Goal: Task Accomplishment & Management: Complete application form

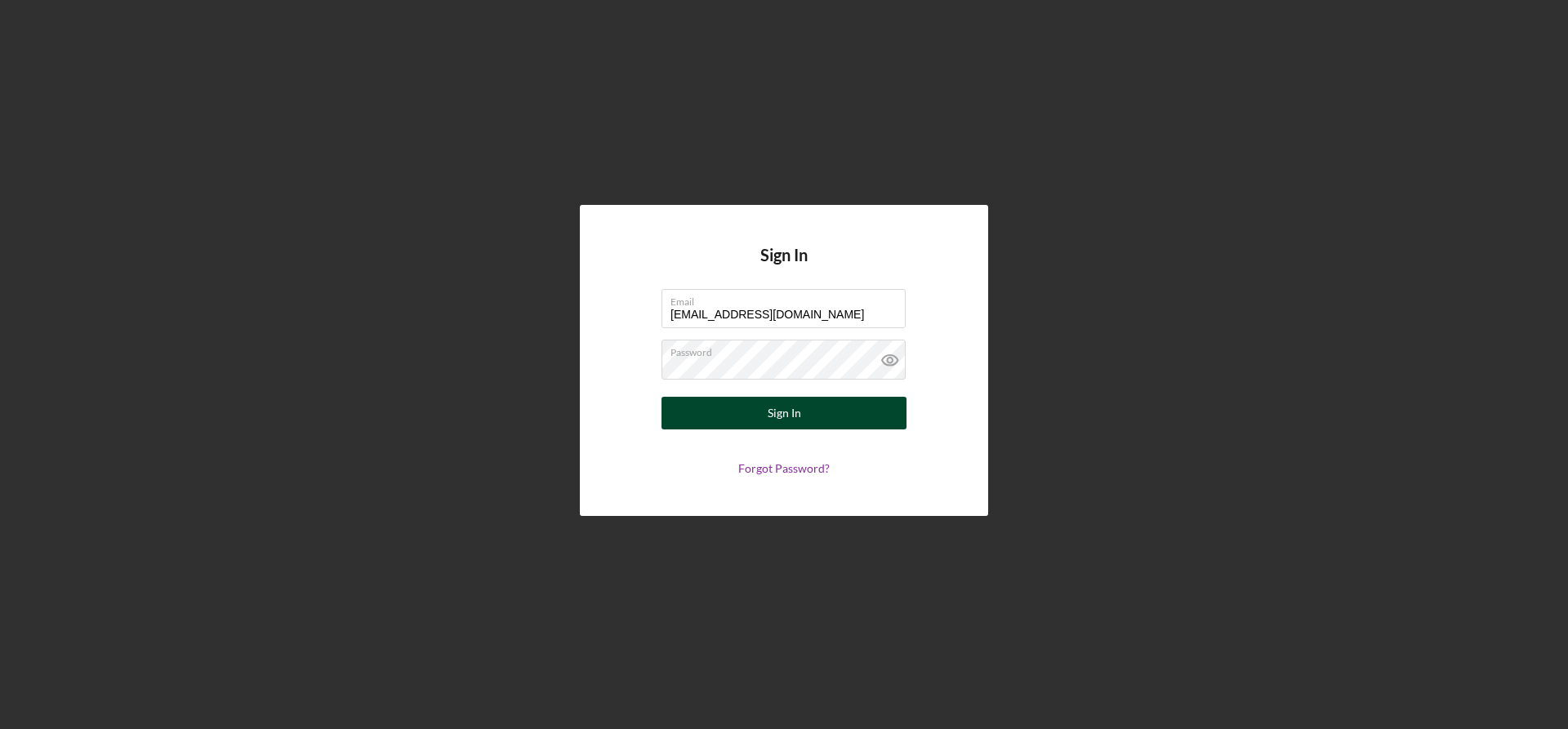
type input "[EMAIL_ADDRESS][DOMAIN_NAME]"
click at [815, 409] on button "Sign In" at bounding box center [784, 413] width 245 height 33
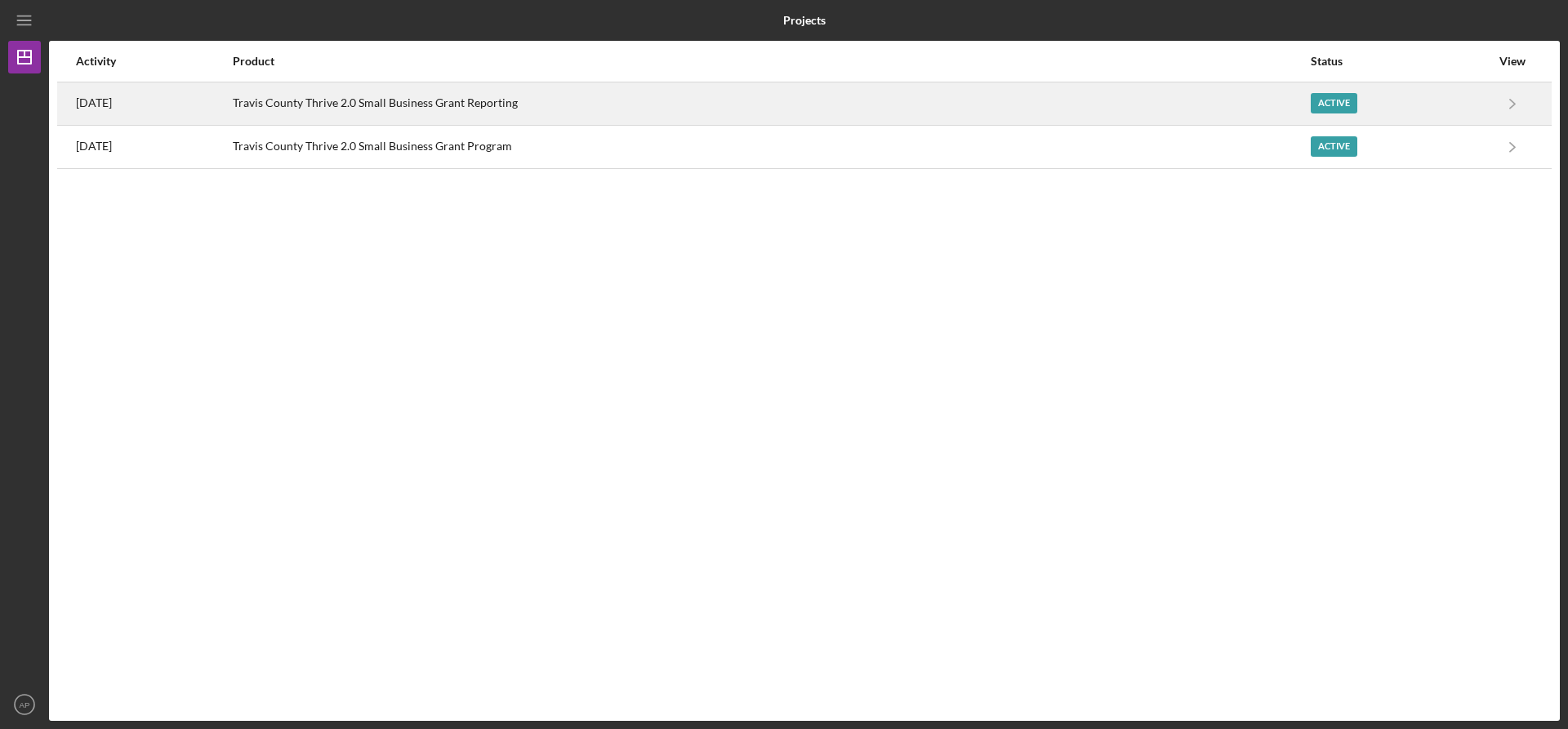
click at [1493, 101] on link "Icon/Navigate" at bounding box center [1513, 103] width 41 height 41
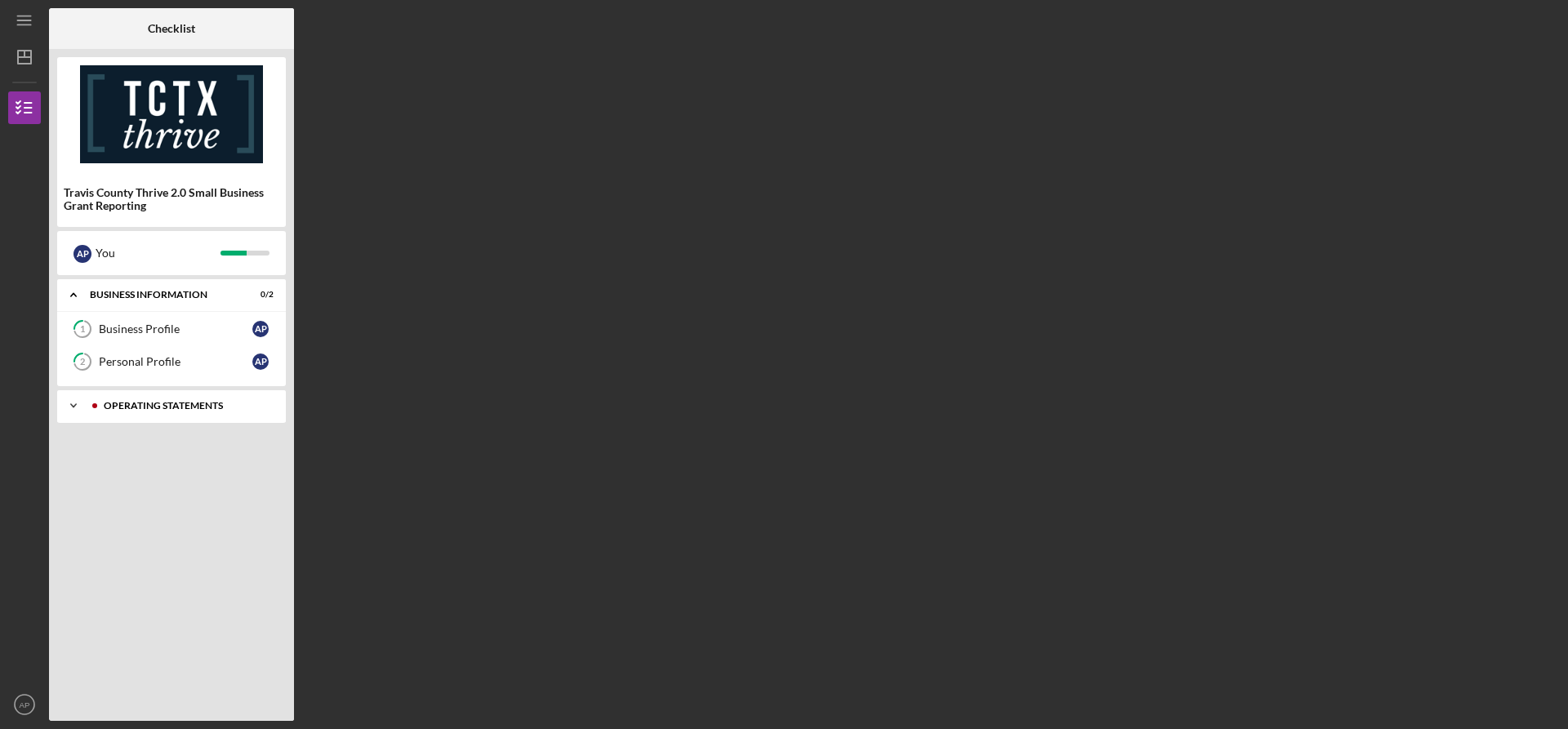
click at [136, 415] on div "Icon/Expander Operating Statements 8 / 13" at bounding box center [171, 405] width 229 height 33
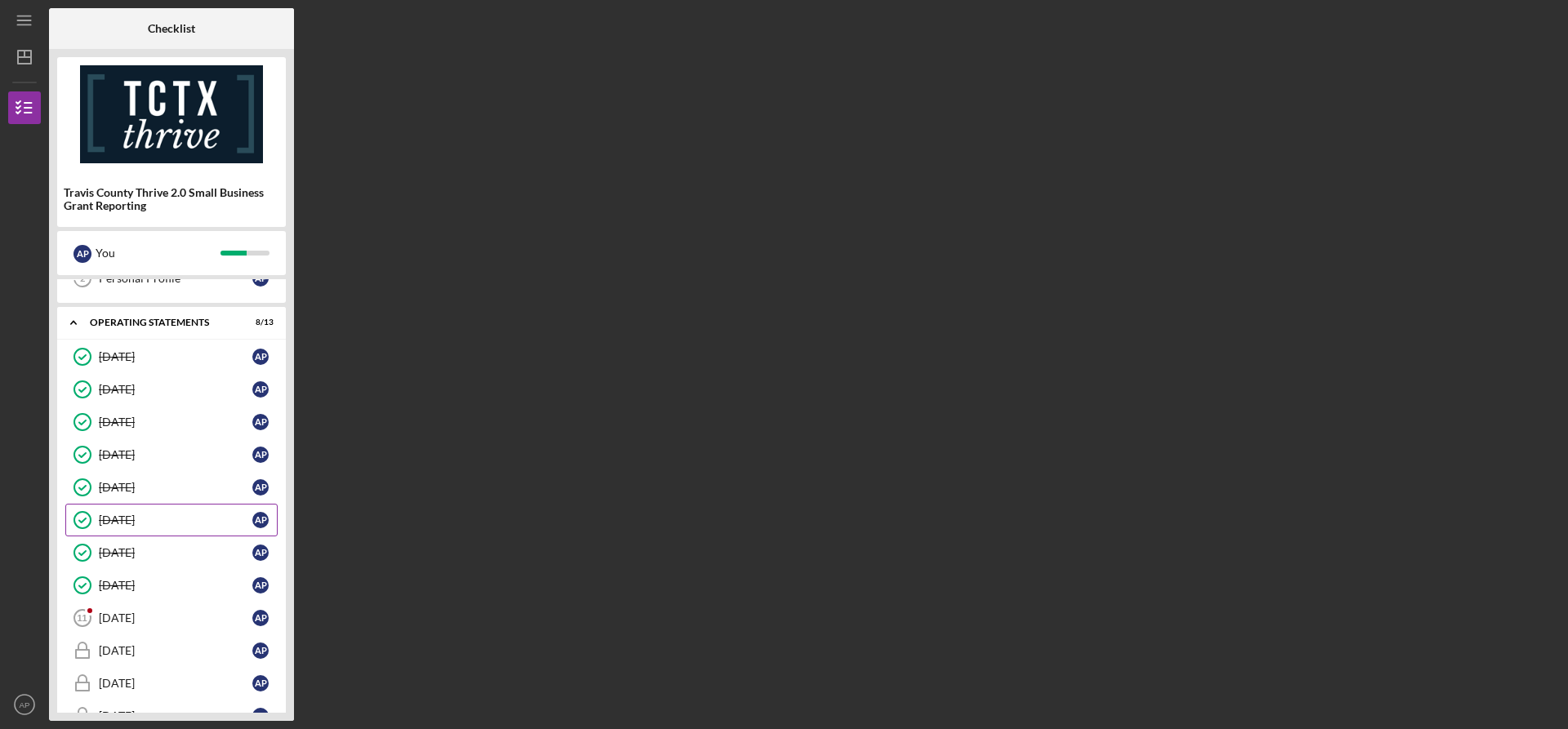
scroll to position [152, 0]
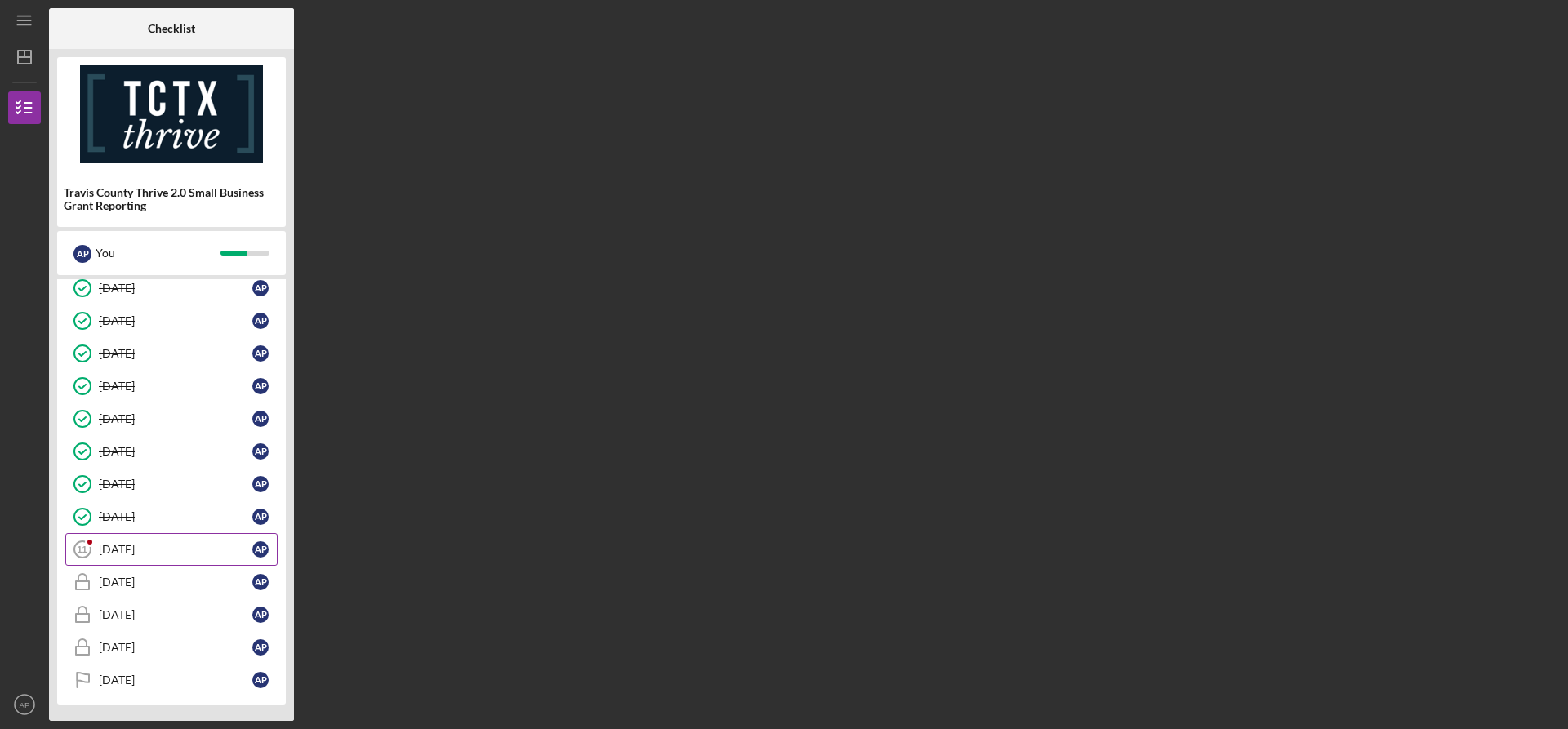
click at [132, 561] on link "[DATE] [DATE] A P" at bounding box center [171, 549] width 212 height 33
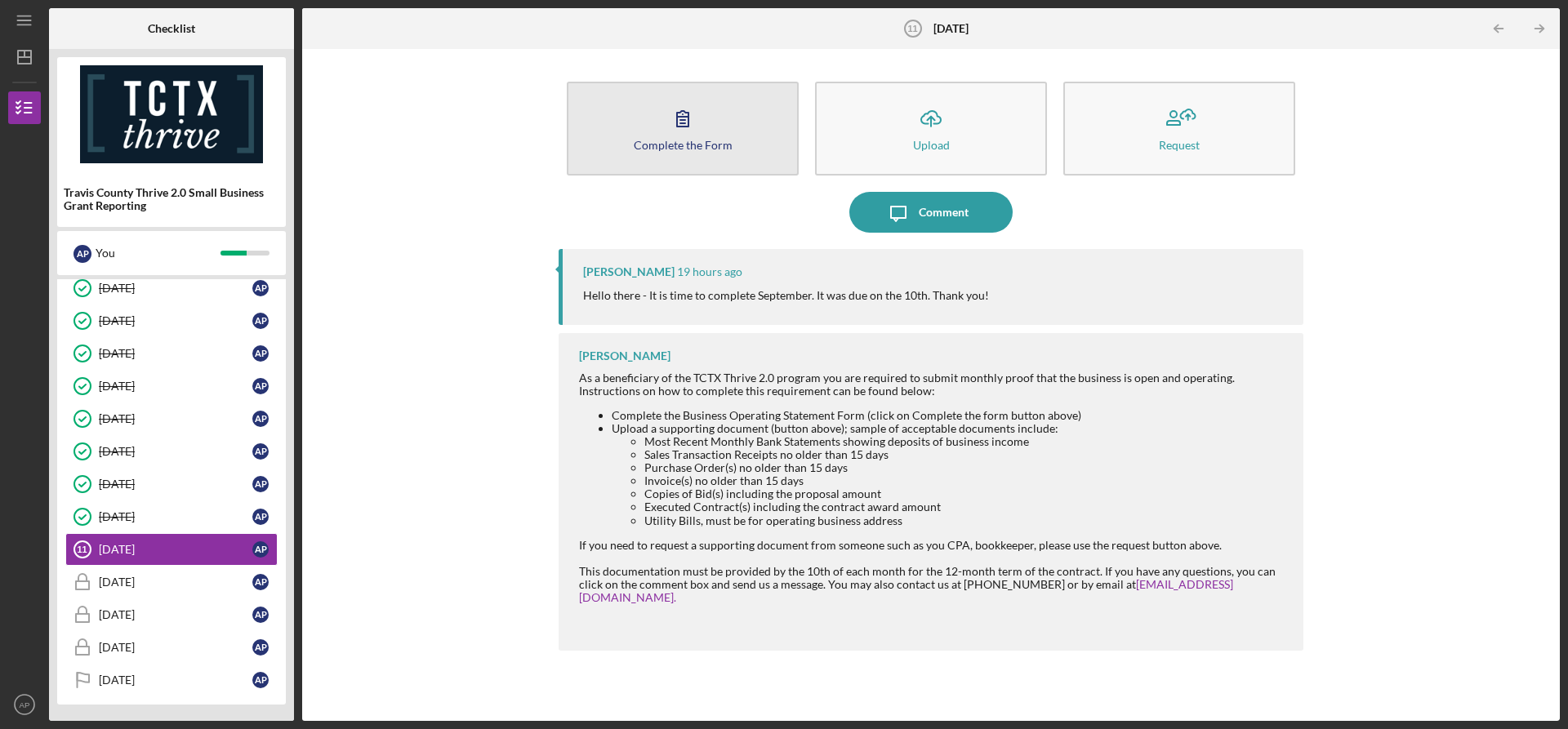
click at [701, 147] on div "Complete the Form" at bounding box center [683, 145] width 99 height 12
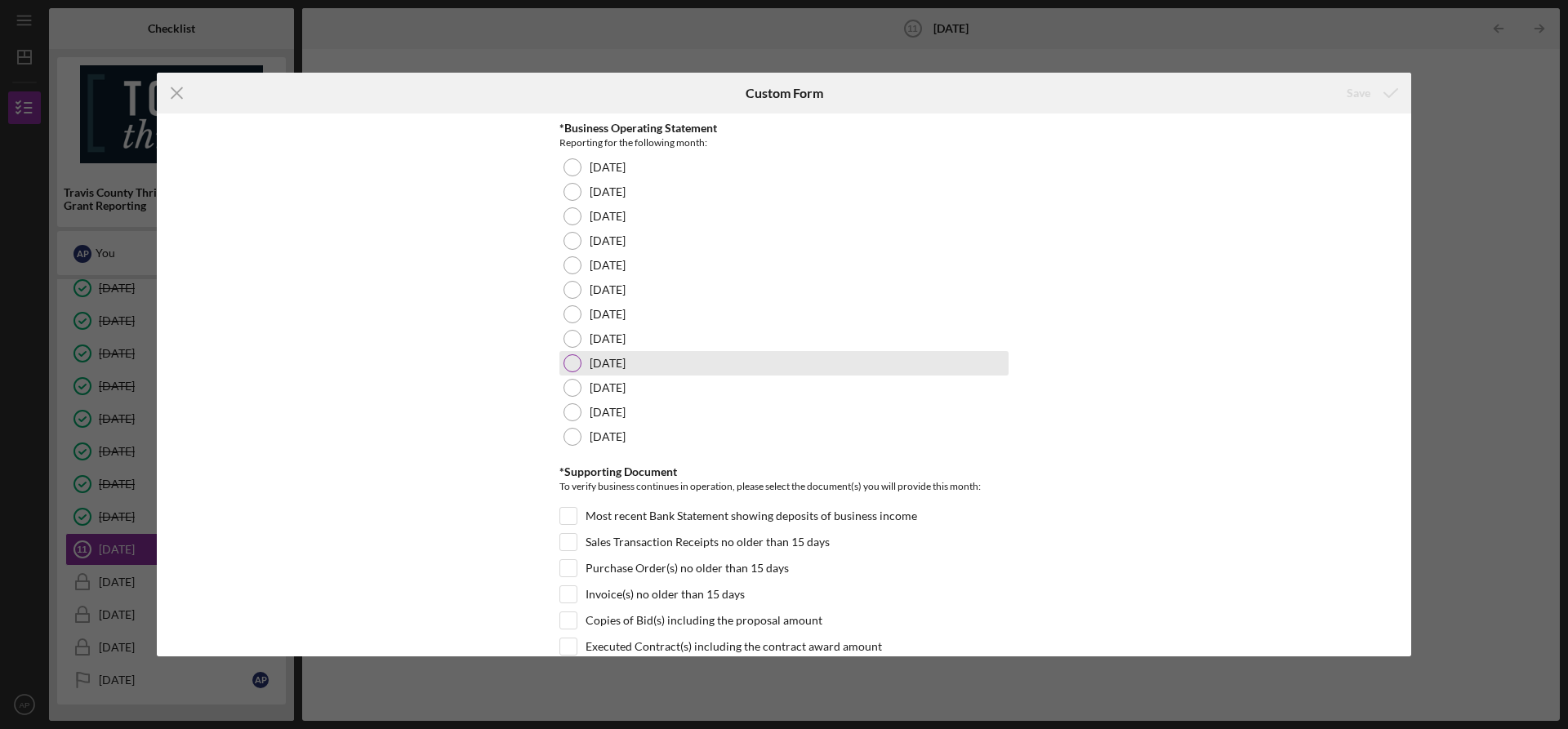
click at [572, 366] on div at bounding box center [572, 363] width 18 height 18
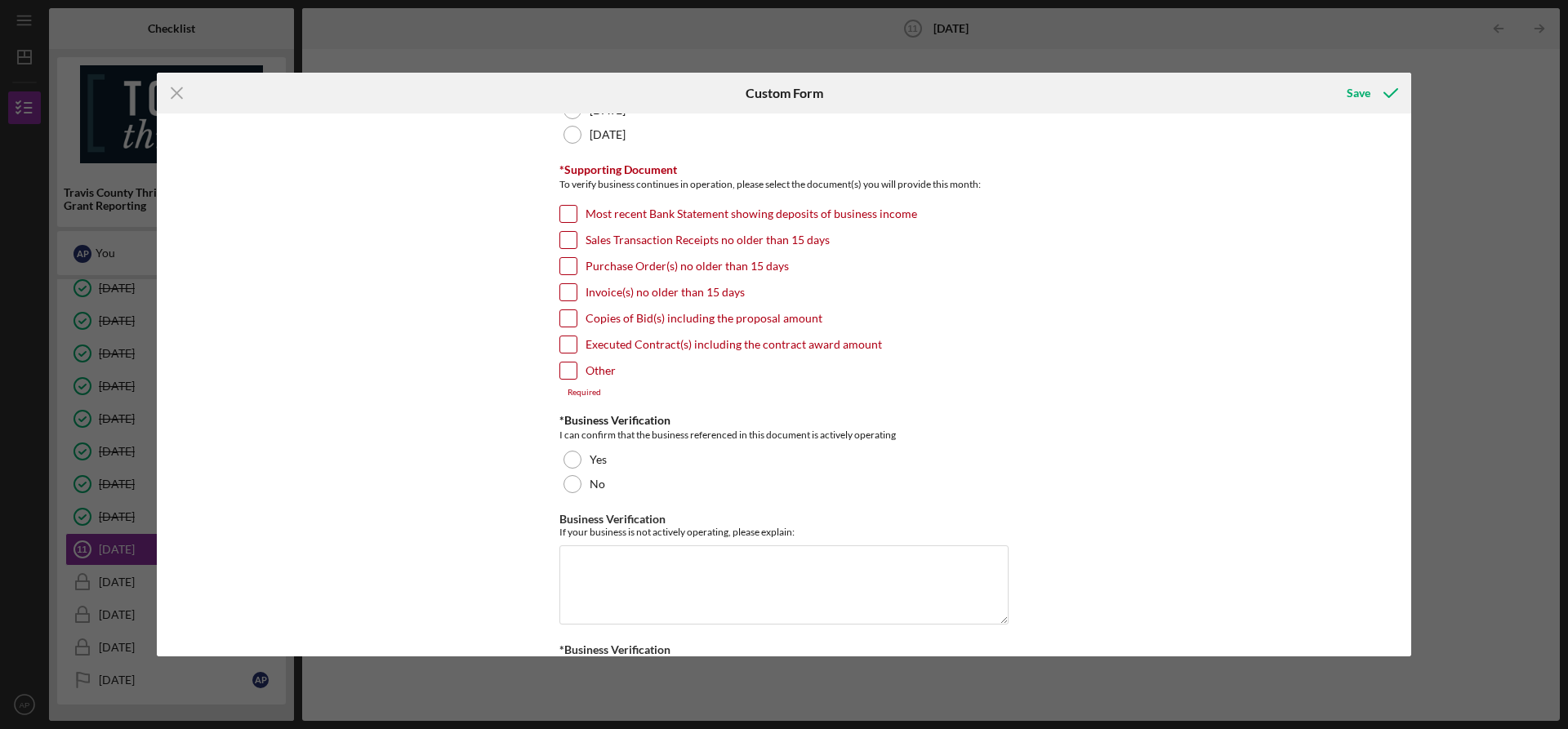
scroll to position [300, 0]
click at [565, 296] on input "Invoice(s) no older than 15 days" at bounding box center [568, 293] width 16 height 16
checkbox input "true"
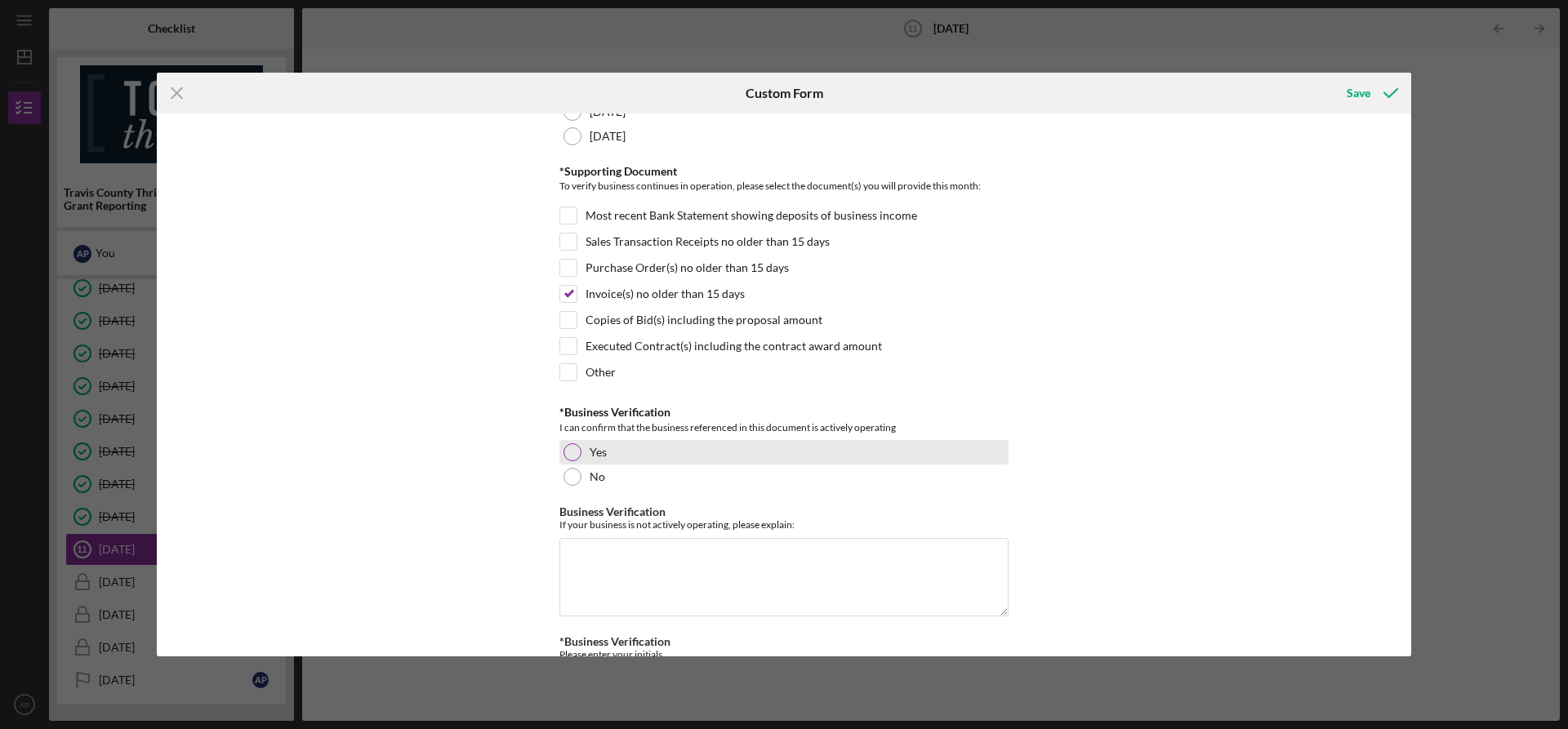
click at [566, 451] on div at bounding box center [572, 452] width 18 height 18
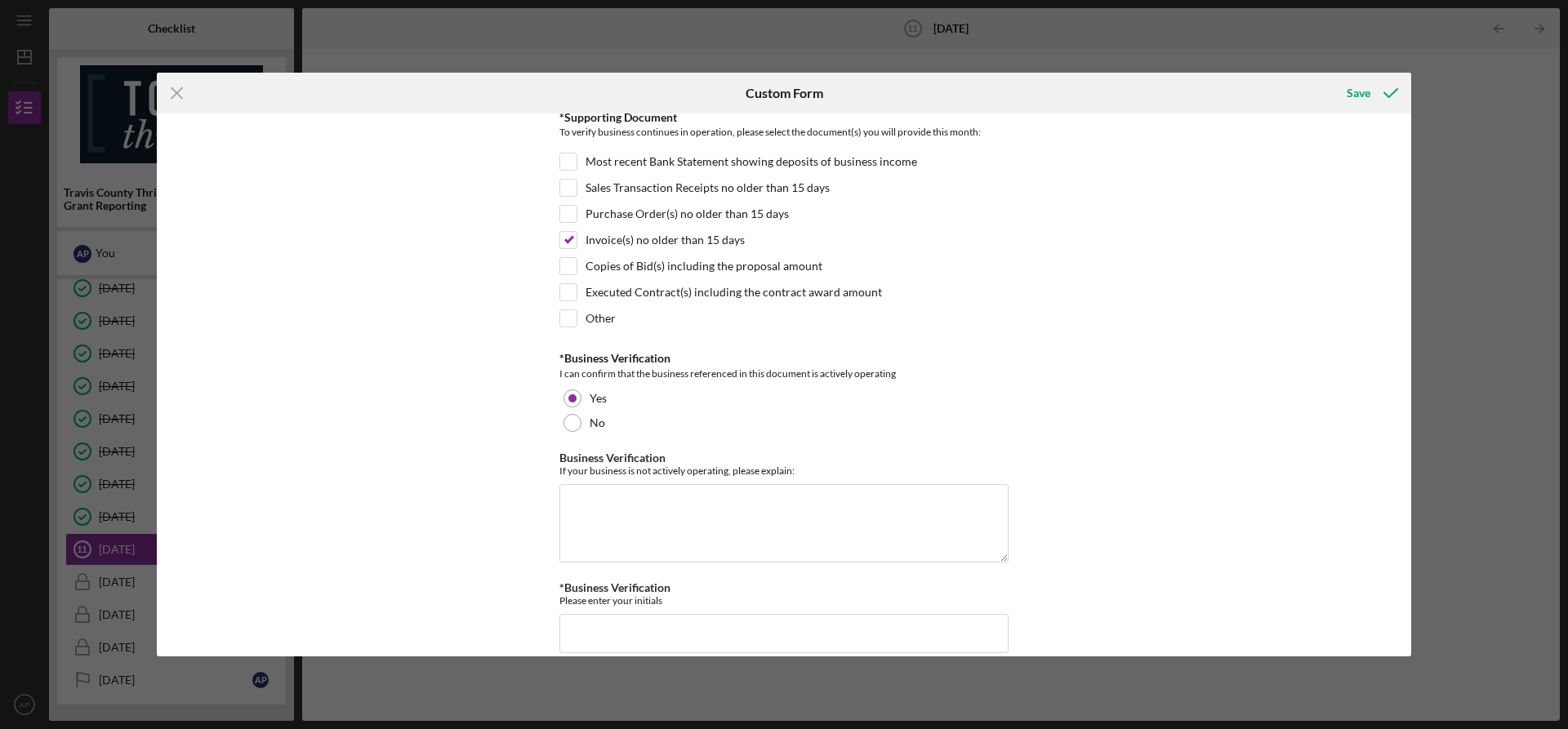
scroll to position [374, 0]
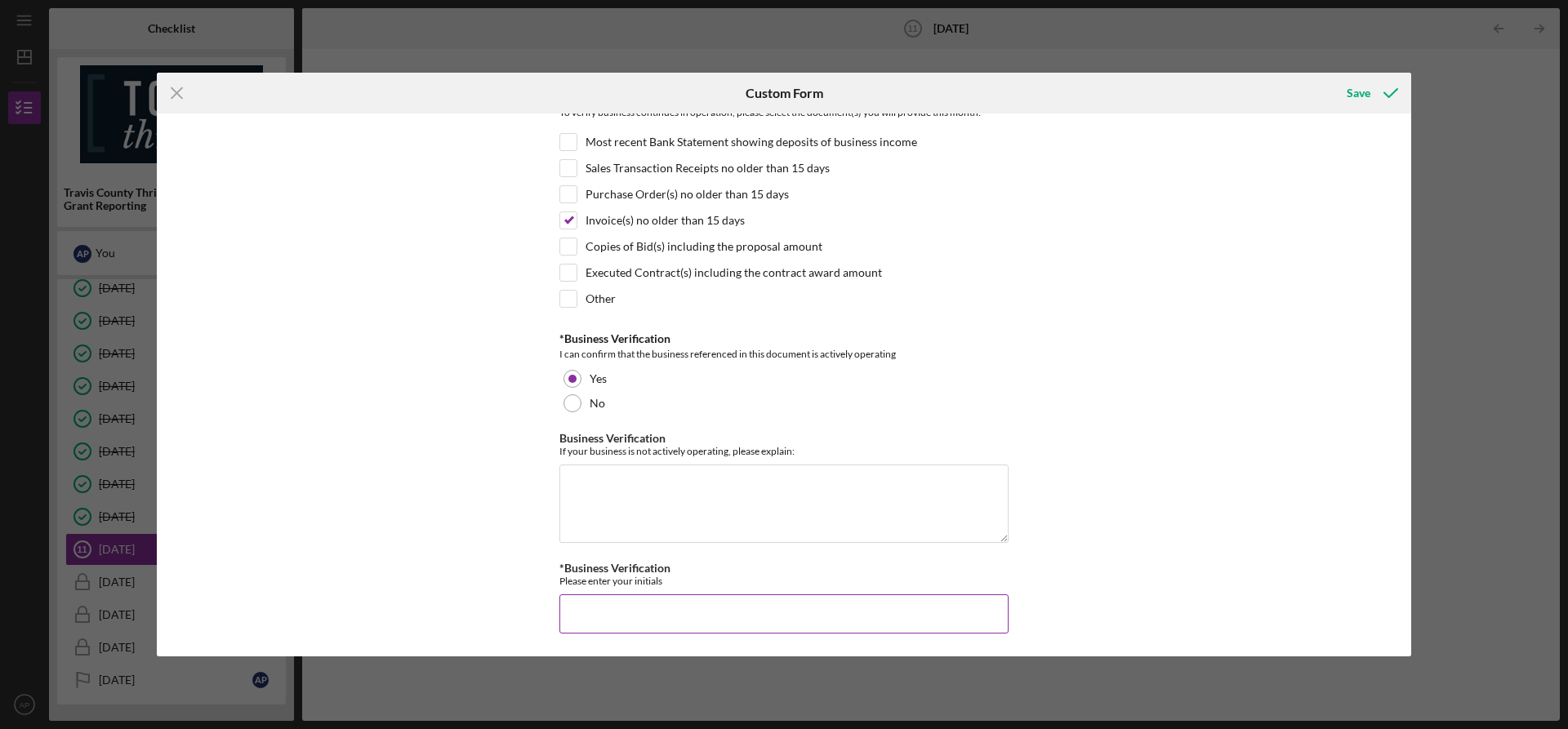
click at [608, 603] on input "*Business Verification" at bounding box center [784, 614] width 449 height 39
type input "a"
type input "AP"
click at [1370, 79] on button "Save" at bounding box center [1370, 93] width 81 height 33
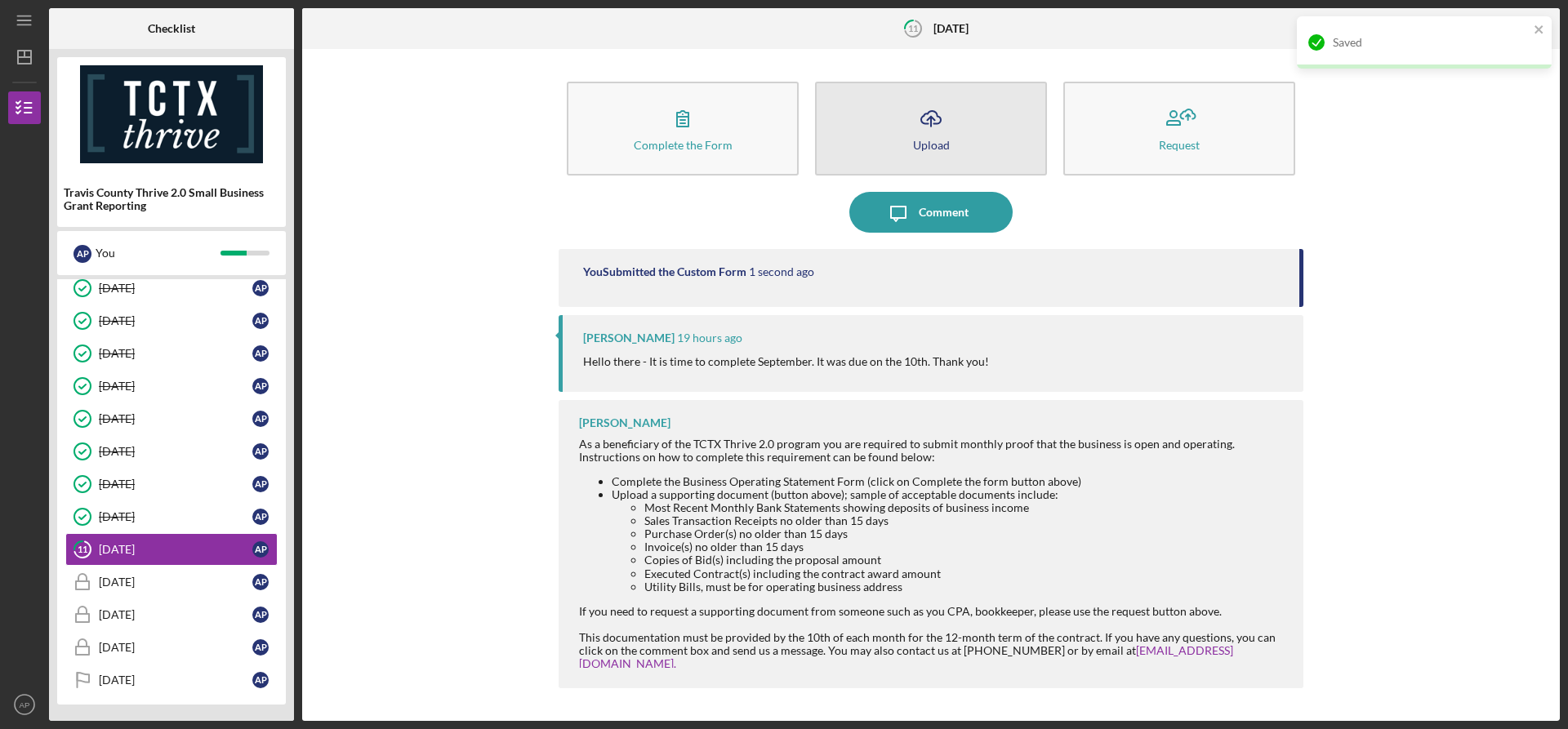
click at [935, 140] on div "Upload" at bounding box center [931, 145] width 36 height 12
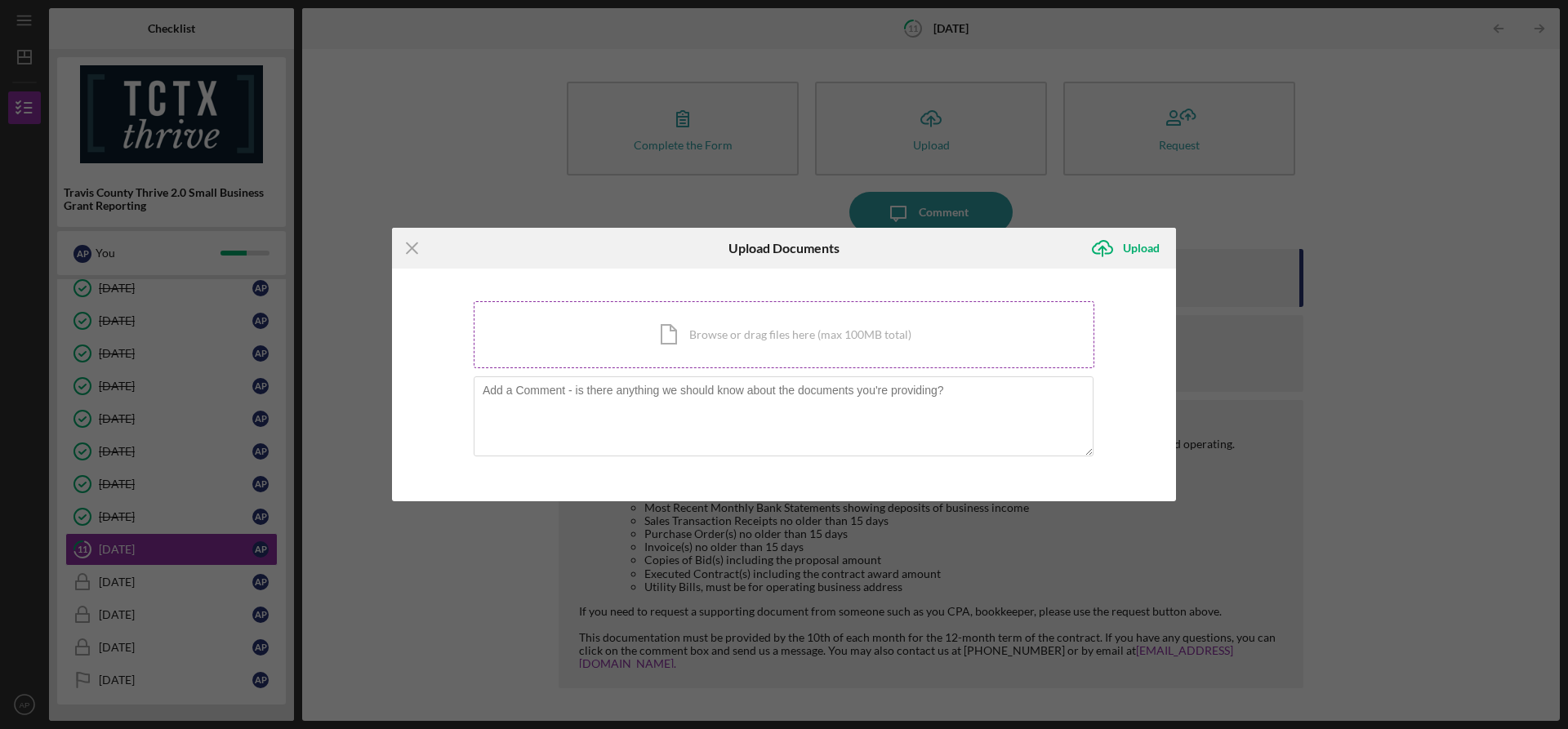
click at [660, 354] on div "Icon/Document Browse or drag files here (max 100MB total) Tap to choose files o…" at bounding box center [784, 334] width 621 height 67
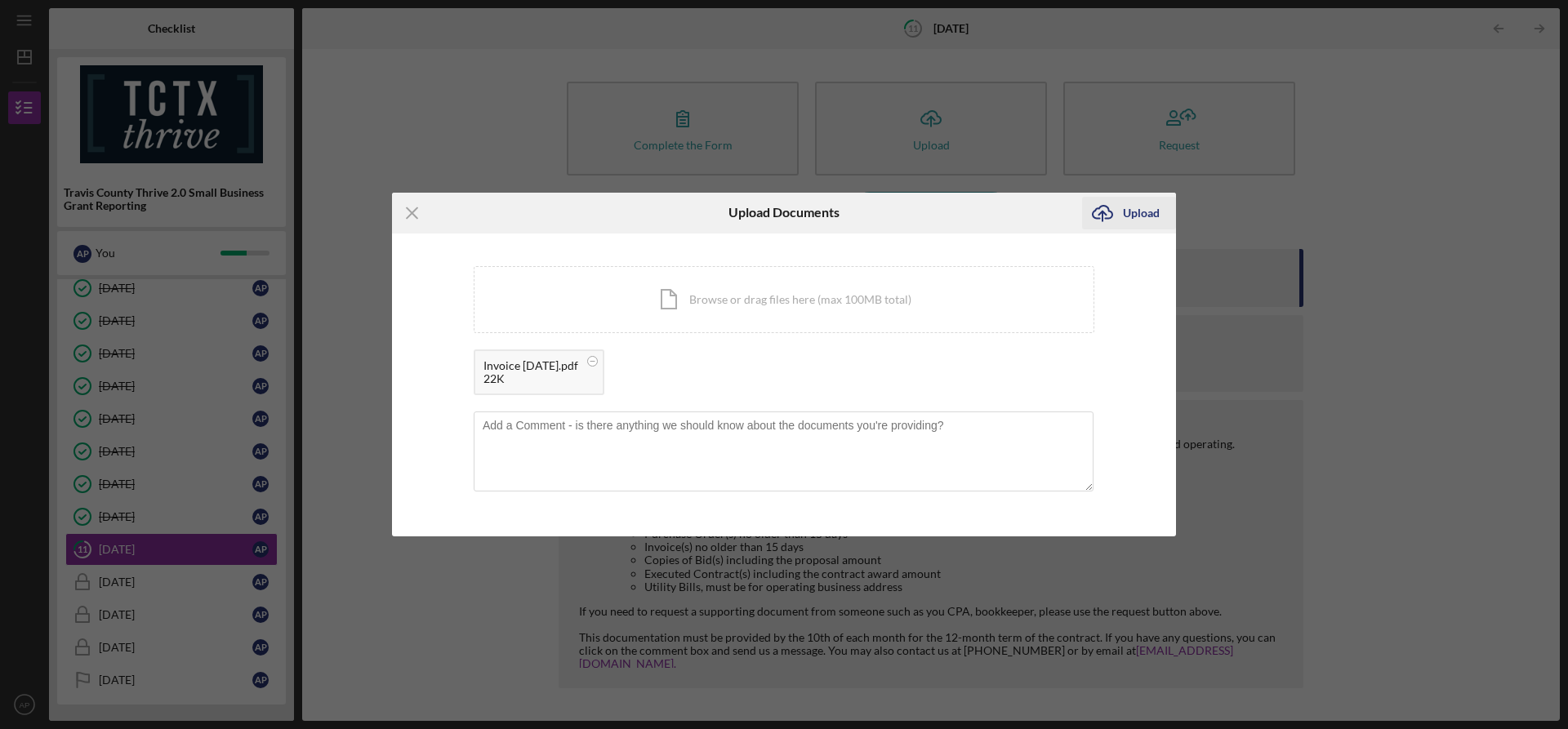
click at [1130, 223] on div "Upload" at bounding box center [1141, 213] width 36 height 33
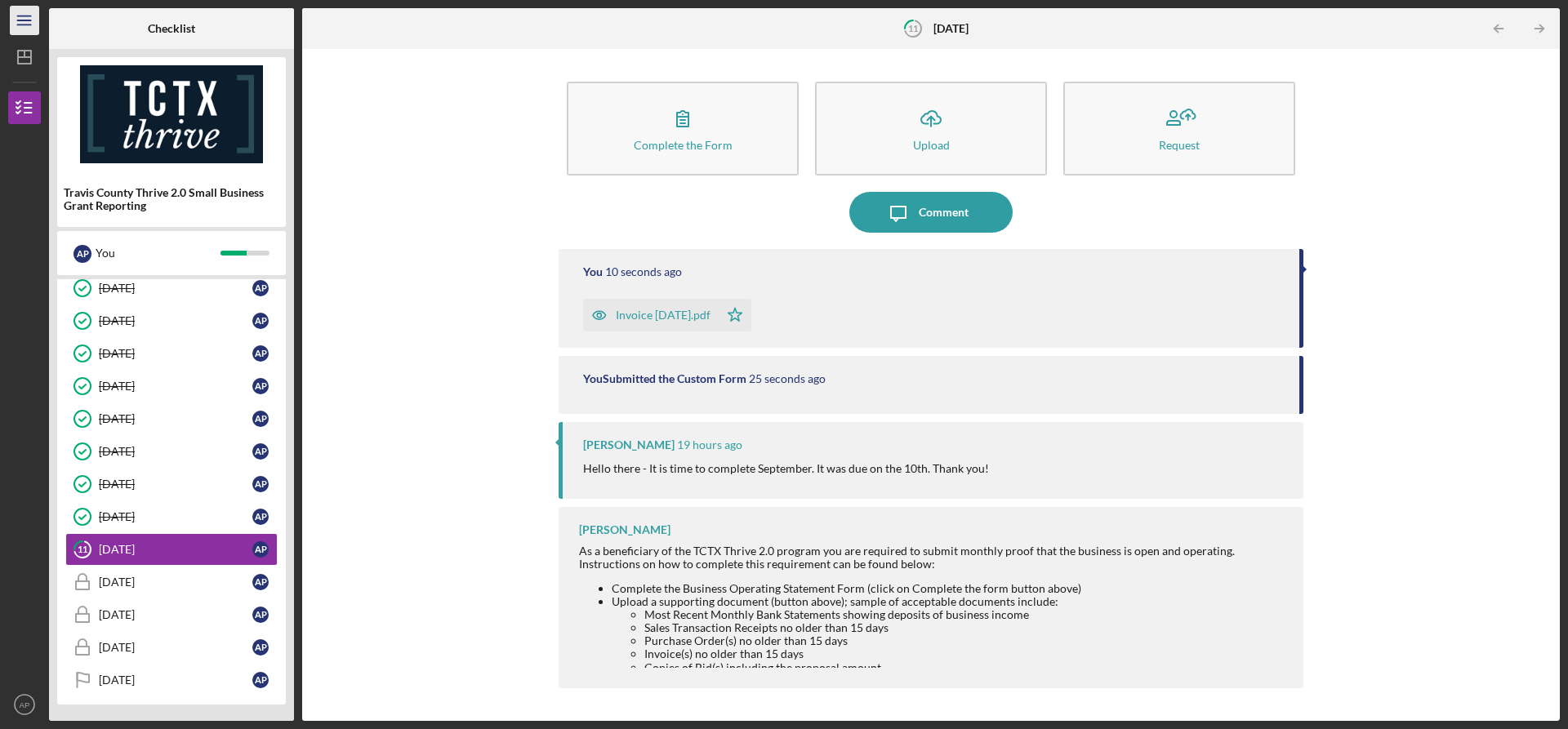
click at [27, 22] on icon "Icon/Menu" at bounding box center [25, 20] width 36 height 36
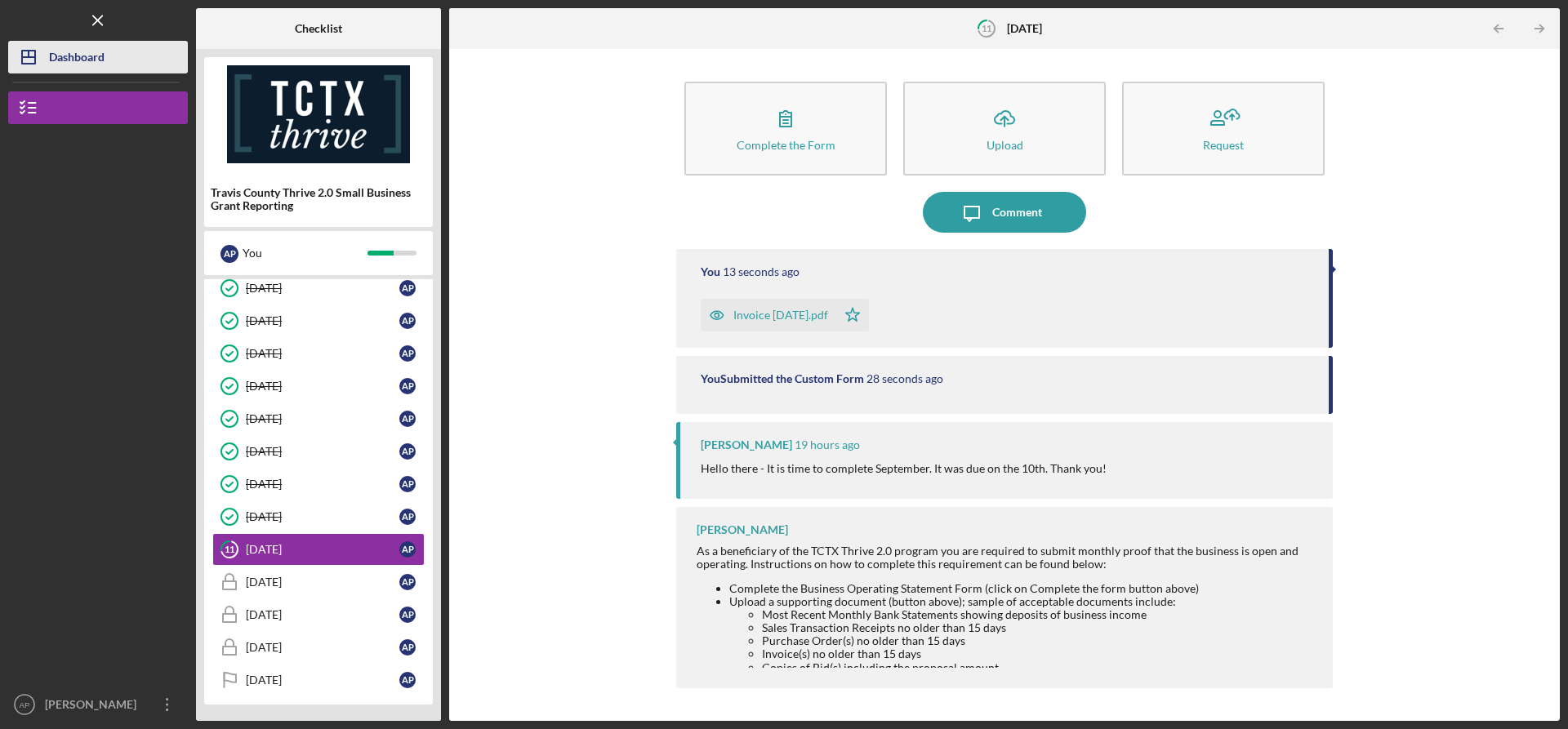
click at [73, 52] on div "Dashboard" at bounding box center [76, 58] width 55 height 36
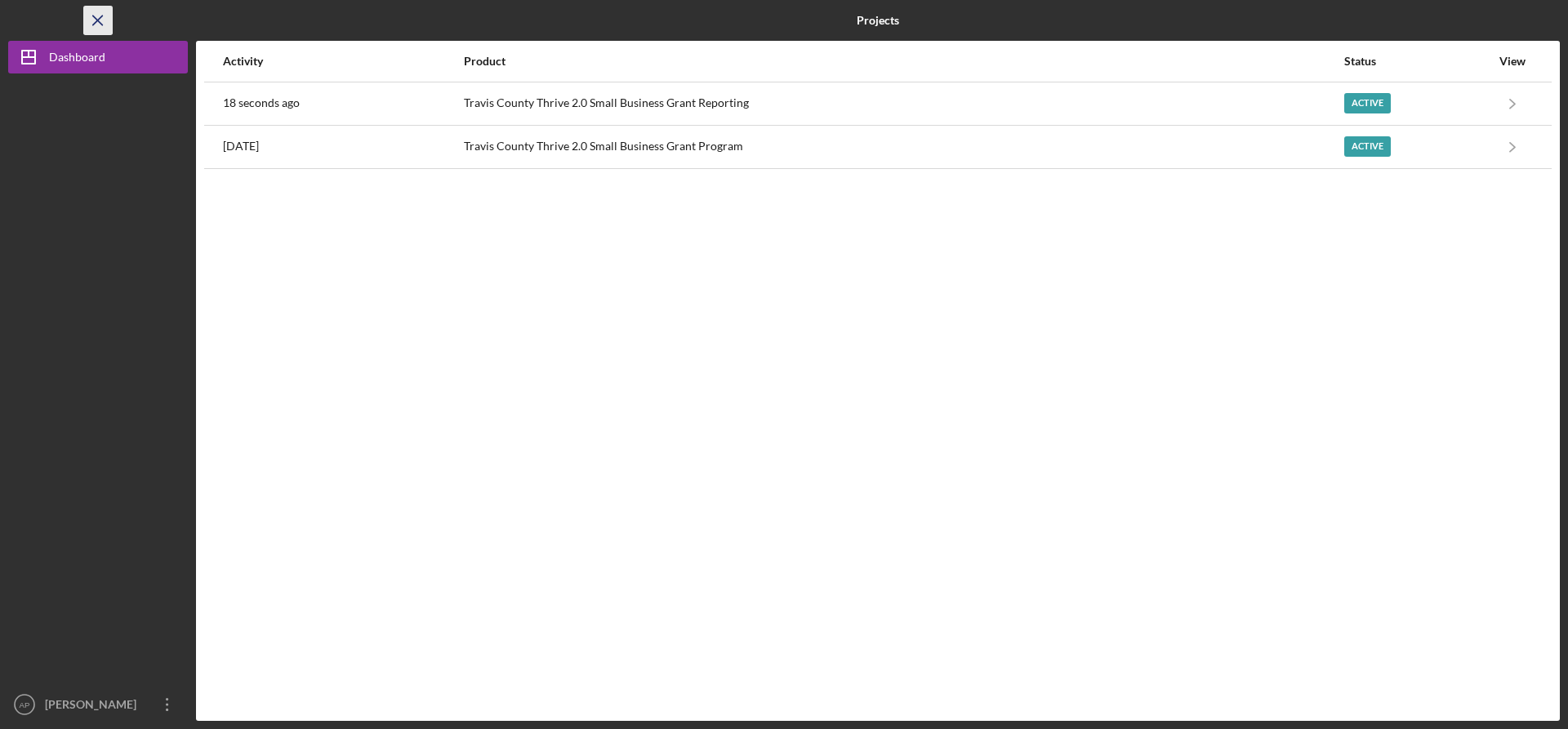
click at [99, 14] on icon "Icon/Menu Close" at bounding box center [98, 20] width 36 height 36
